Goal: Use online tool/utility

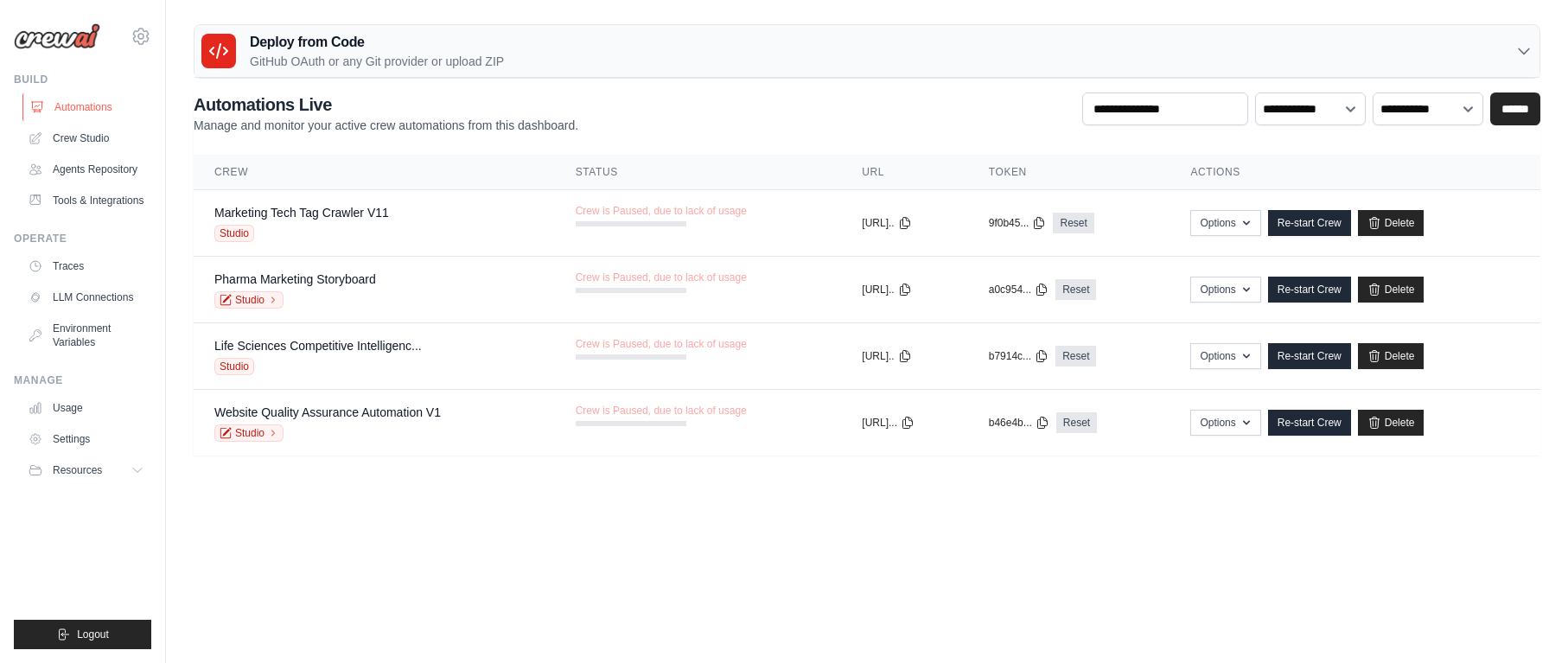
click at [73, 117] on link "Automations" at bounding box center [87, 106] width 130 height 27
click at [71, 145] on link "Crew Studio" at bounding box center [87, 138] width 130 height 27
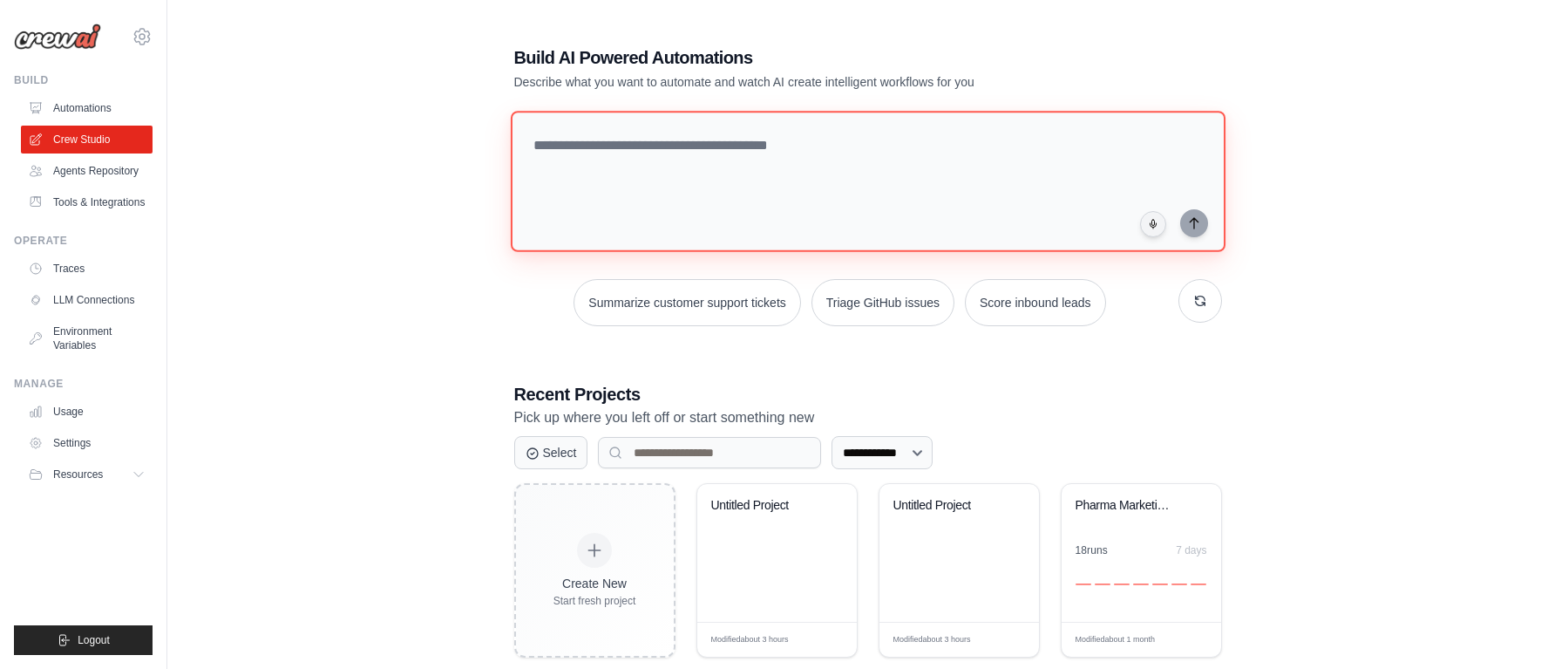
click at [622, 205] on textarea at bounding box center [867, 181] width 715 height 141
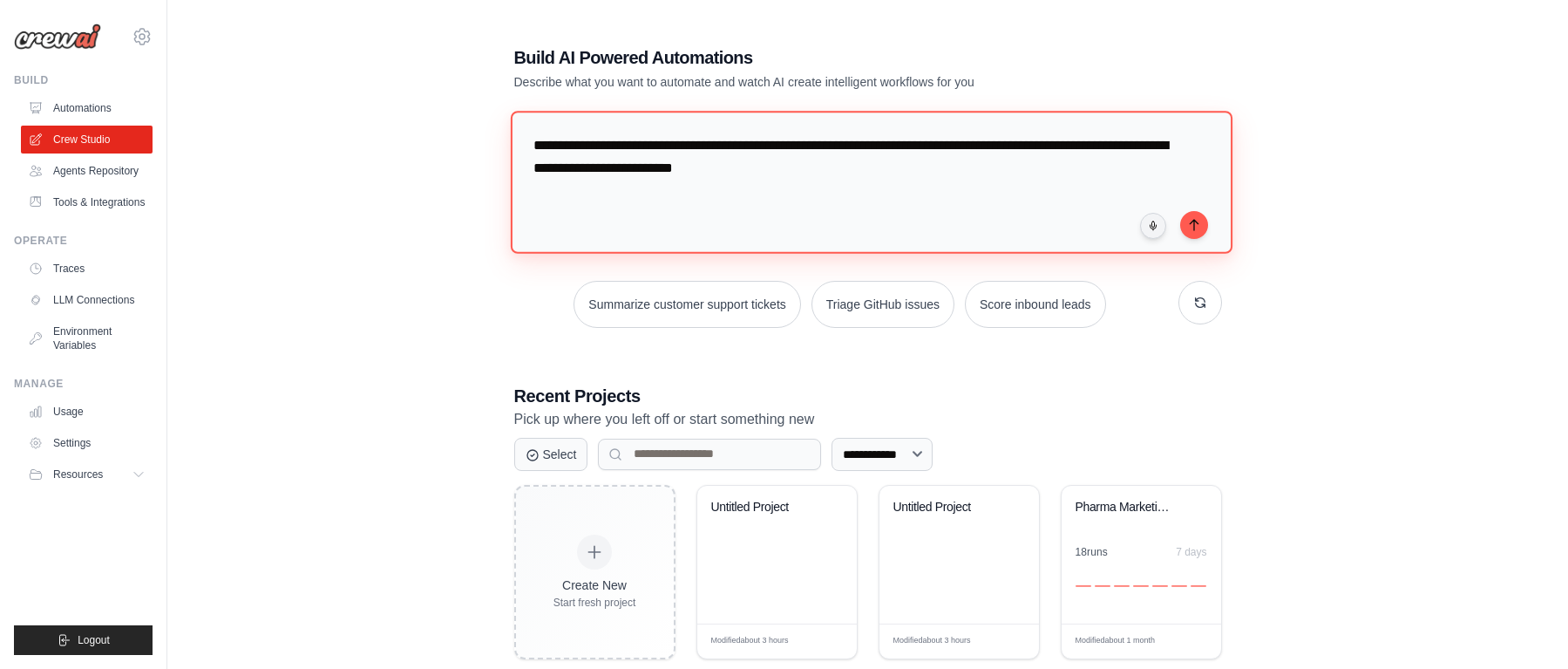
type textarea "**********"
